Goal: Find specific page/section: Find specific page/section

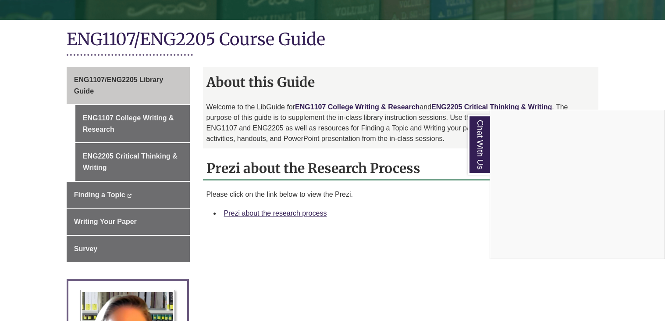
scroll to position [181, 0]
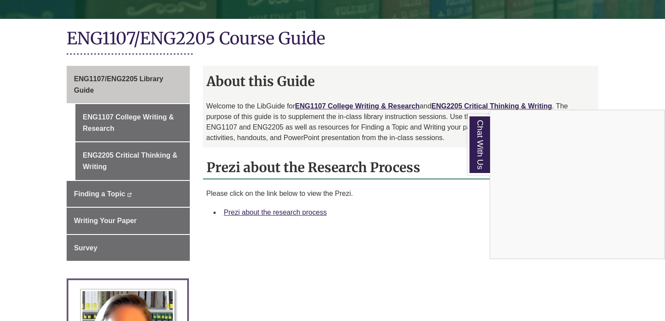
click at [138, 128] on div "Chat With Us" at bounding box center [332, 160] width 665 height 321
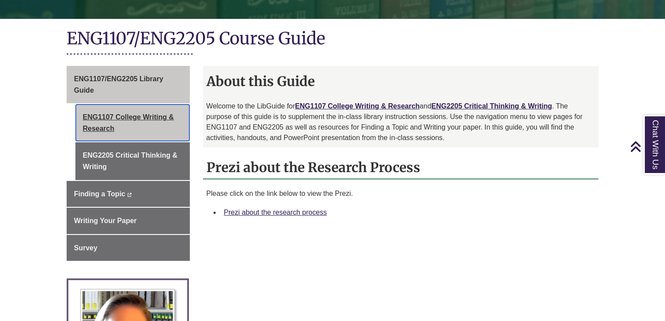
click at [112, 129] on link "ENG1107 College Writing & Research" at bounding box center [132, 122] width 114 height 37
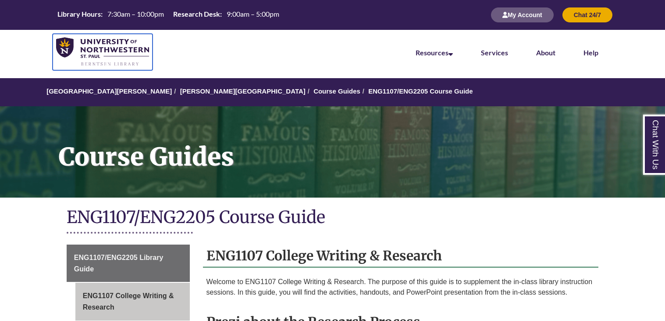
click at [99, 54] on img at bounding box center [102, 51] width 93 height 29
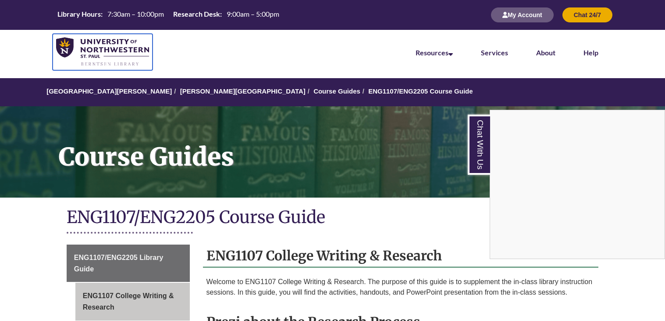
click at [89, 54] on img at bounding box center [102, 51] width 93 height 29
